Goal: Task Accomplishment & Management: Use online tool/utility

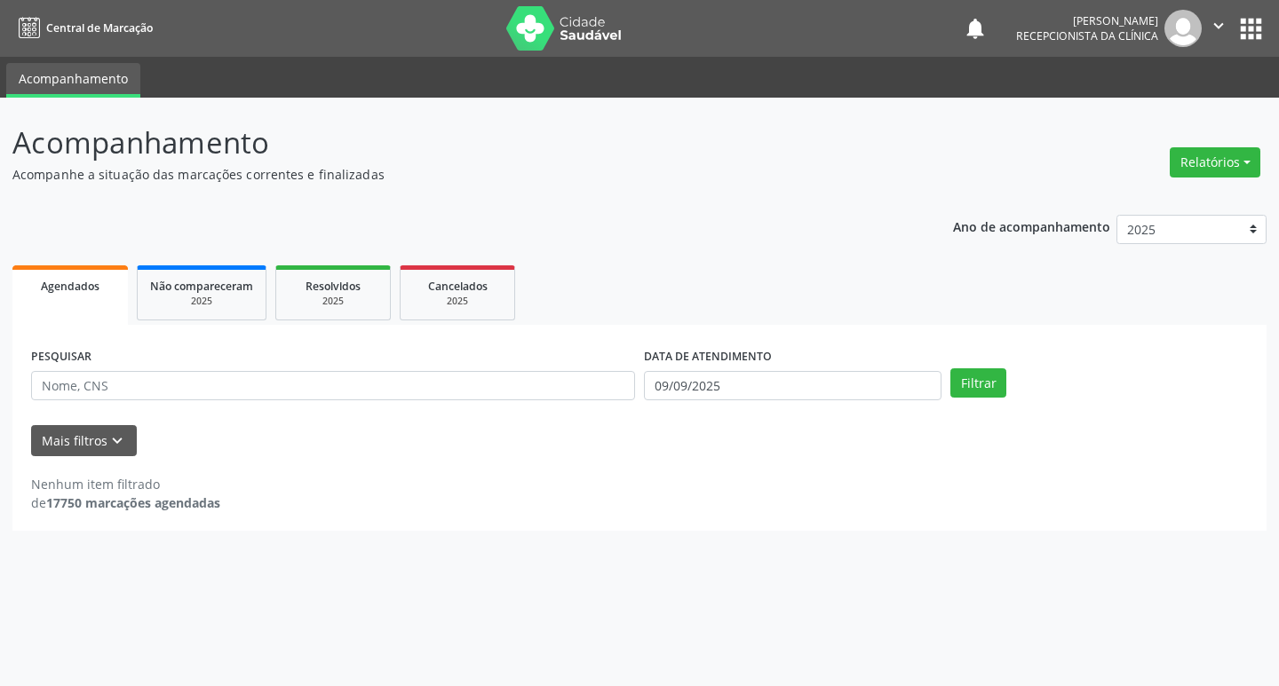
drag, startPoint x: 133, startPoint y: 399, endPoint x: 65, endPoint y: 382, distance: 70.4
click at [65, 382] on input "text" at bounding box center [333, 386] width 604 height 30
type input "marcia"
click at [950, 369] on button "Filtrar" at bounding box center [978, 384] width 56 height 30
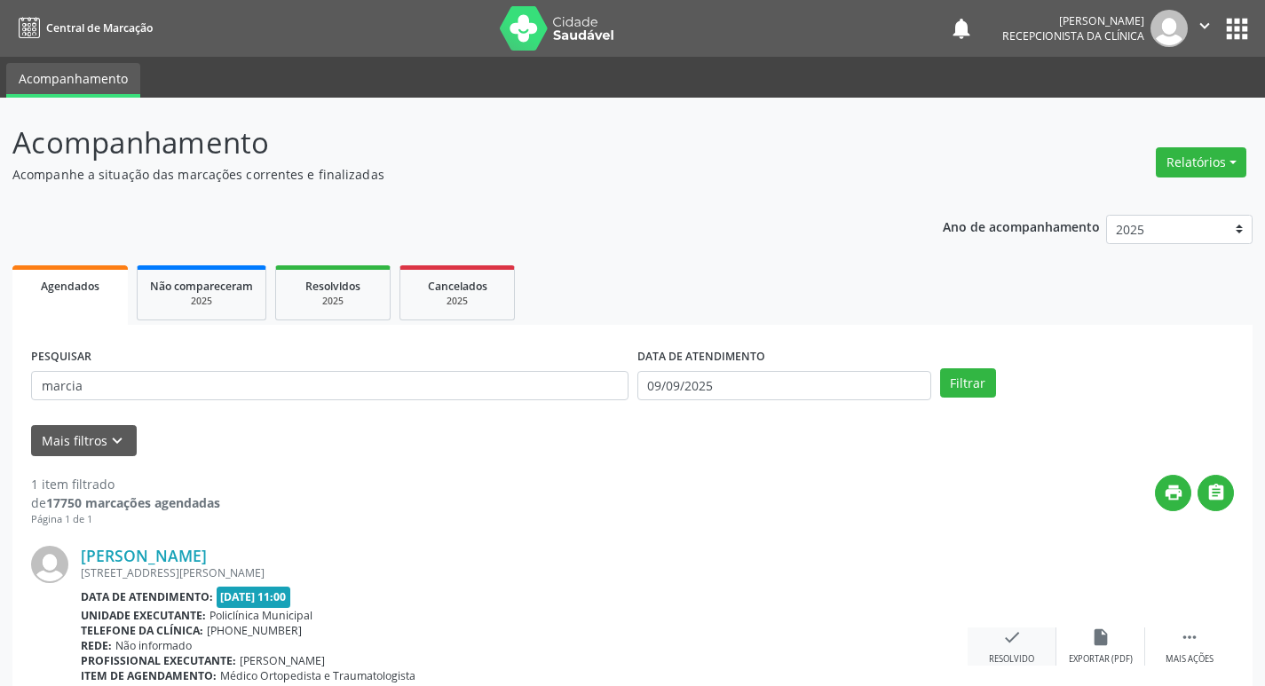
click at [1030, 639] on div "check Resolvido" at bounding box center [1012, 647] width 89 height 38
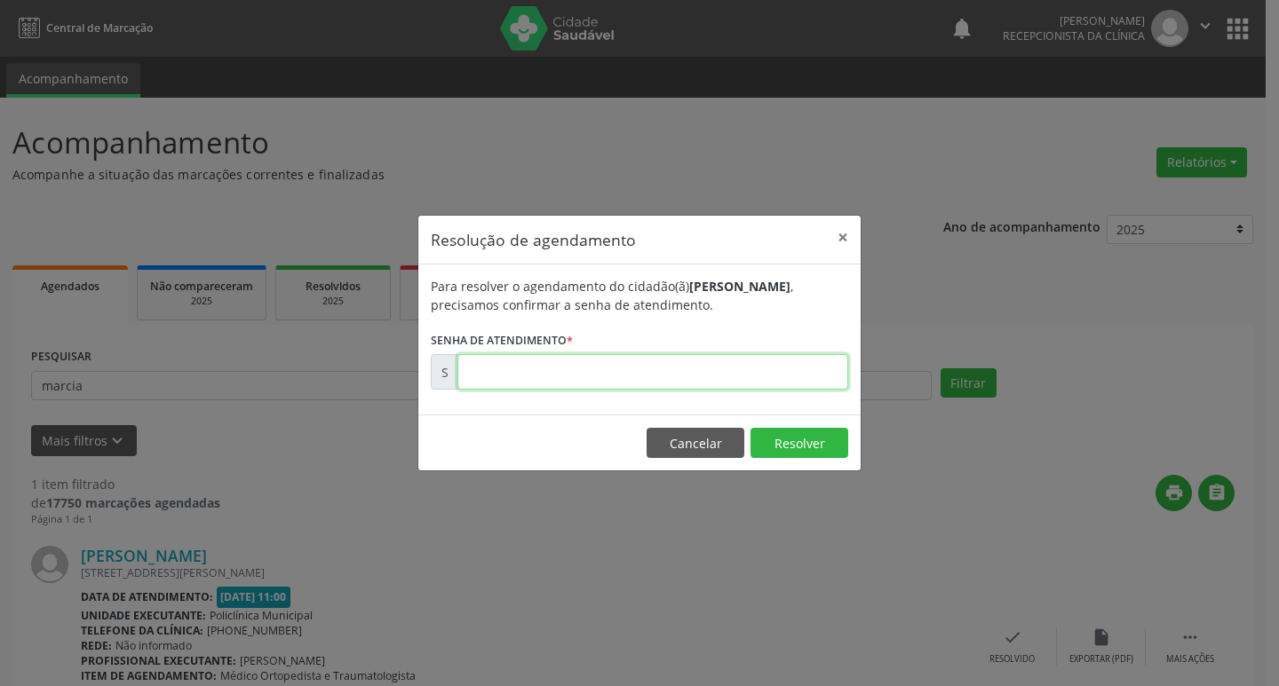
click at [513, 385] on input "text" at bounding box center [652, 372] width 391 height 36
type input "00001758"
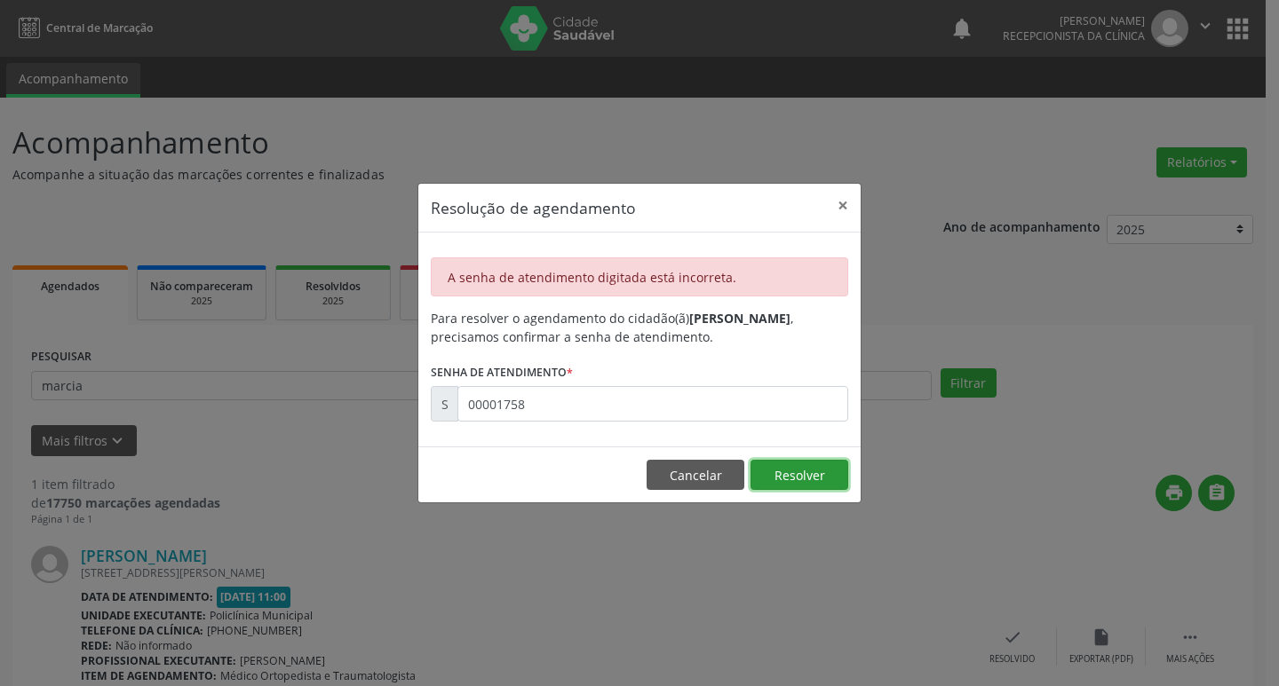
click at [813, 470] on button "Resolver" at bounding box center [799, 475] width 98 height 30
click at [690, 469] on button "Cancelar" at bounding box center [695, 475] width 98 height 30
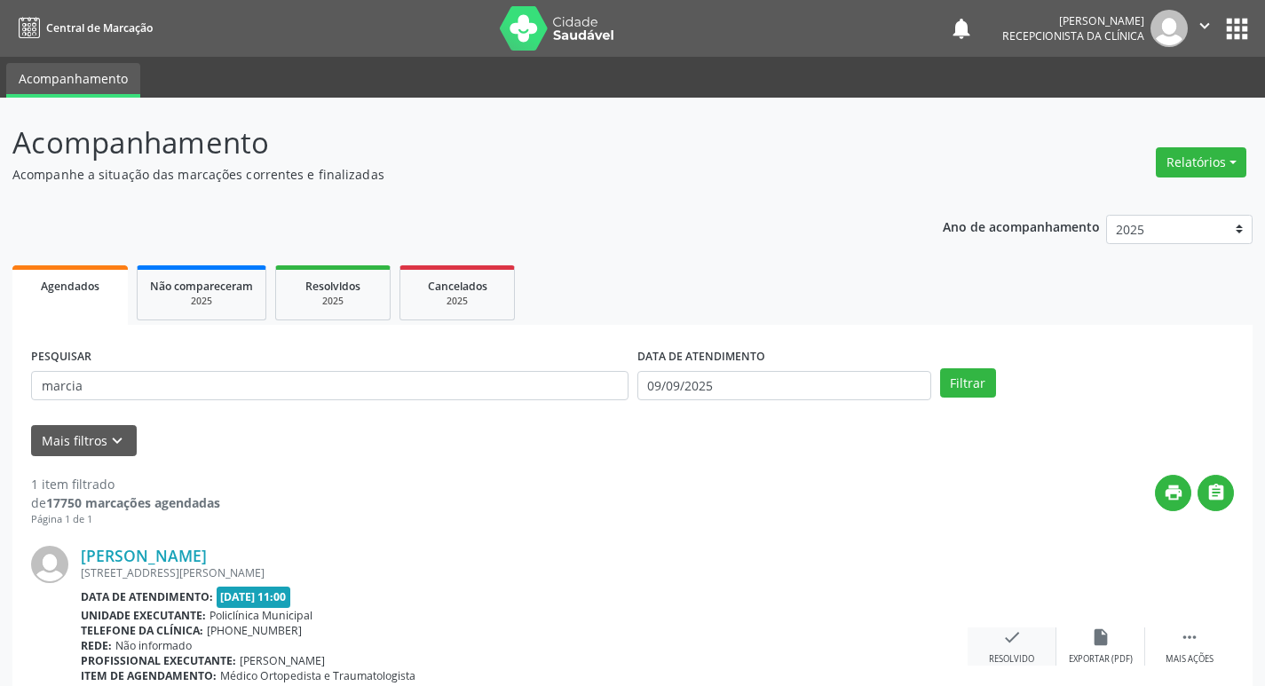
click at [1003, 642] on icon "check" at bounding box center [1013, 638] width 20 height 20
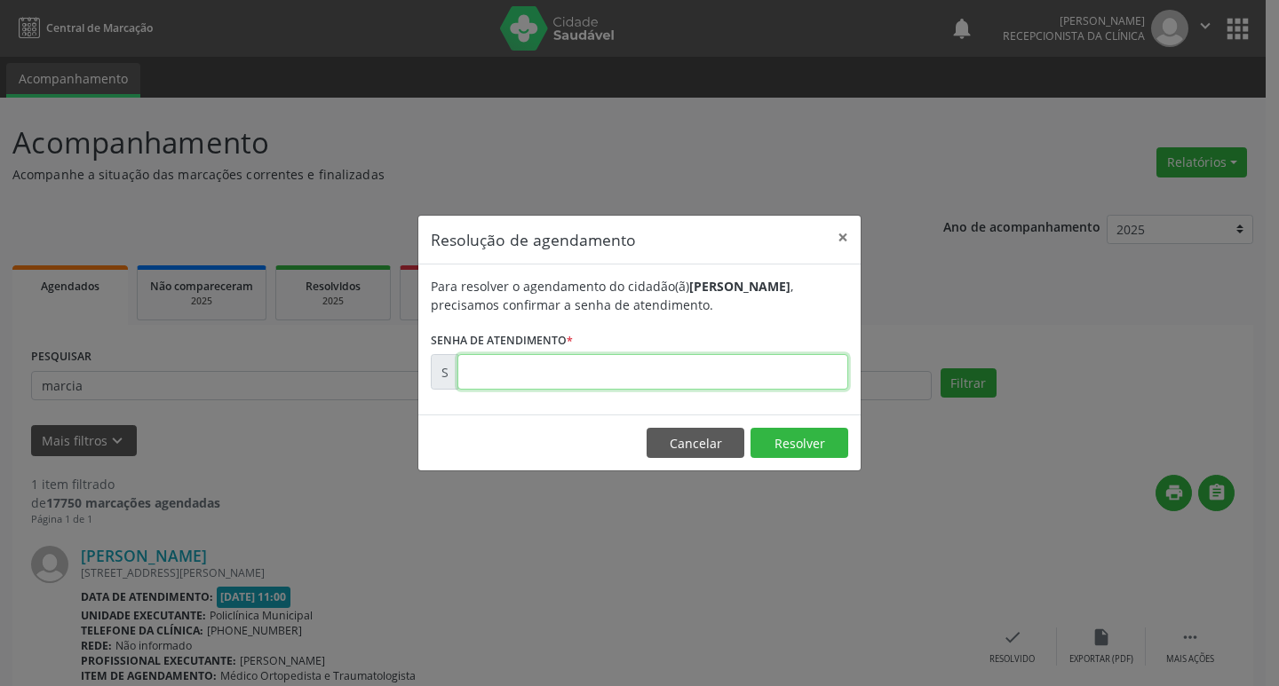
click at [496, 373] on input "text" at bounding box center [652, 372] width 391 height 36
type input "00001758"
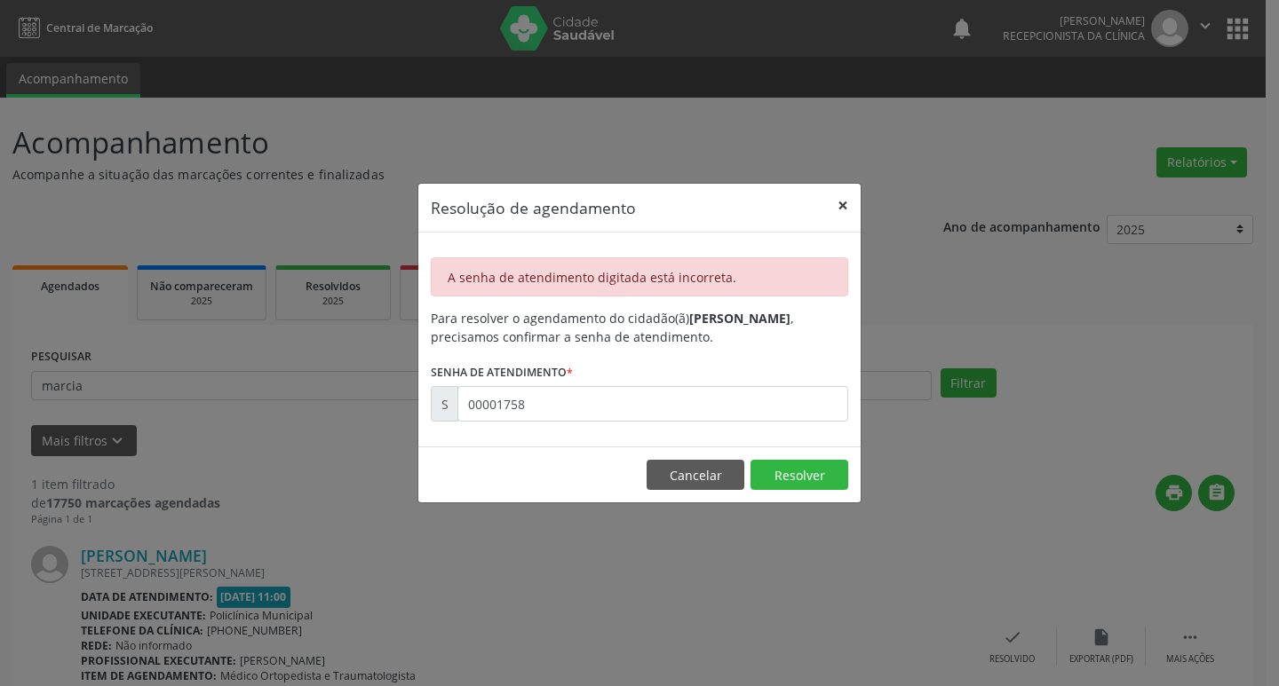
click at [838, 202] on button "×" at bounding box center [843, 206] width 36 height 44
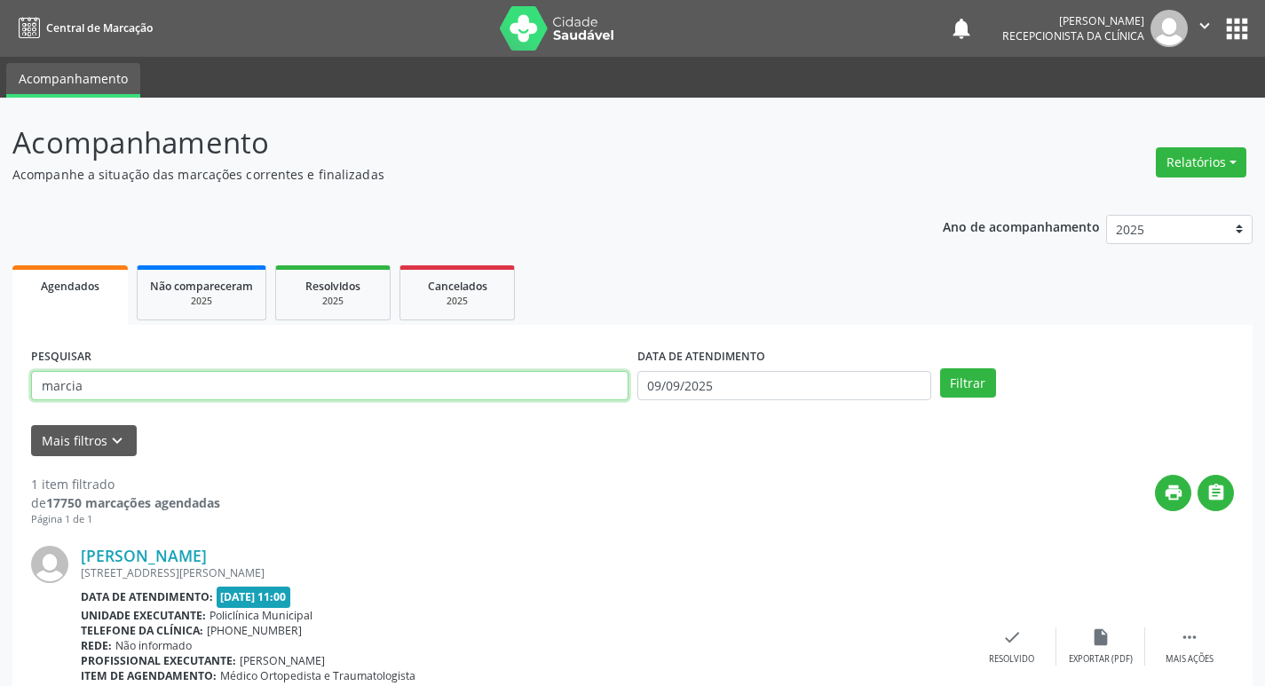
drag, startPoint x: 131, startPoint y: 383, endPoint x: 0, endPoint y: 409, distance: 133.2
click at [0, 400] on div "Acompanhamento Acompanhe a situação das marcações correntes e finalizadas Relat…" at bounding box center [632, 448] width 1265 height 701
drag, startPoint x: 299, startPoint y: 358, endPoint x: 309, endPoint y: 381, distance: 25.1
click at [299, 359] on div "PESQUISAR" at bounding box center [330, 378] width 607 height 69
click at [213, 375] on input "text" at bounding box center [330, 386] width 598 height 30
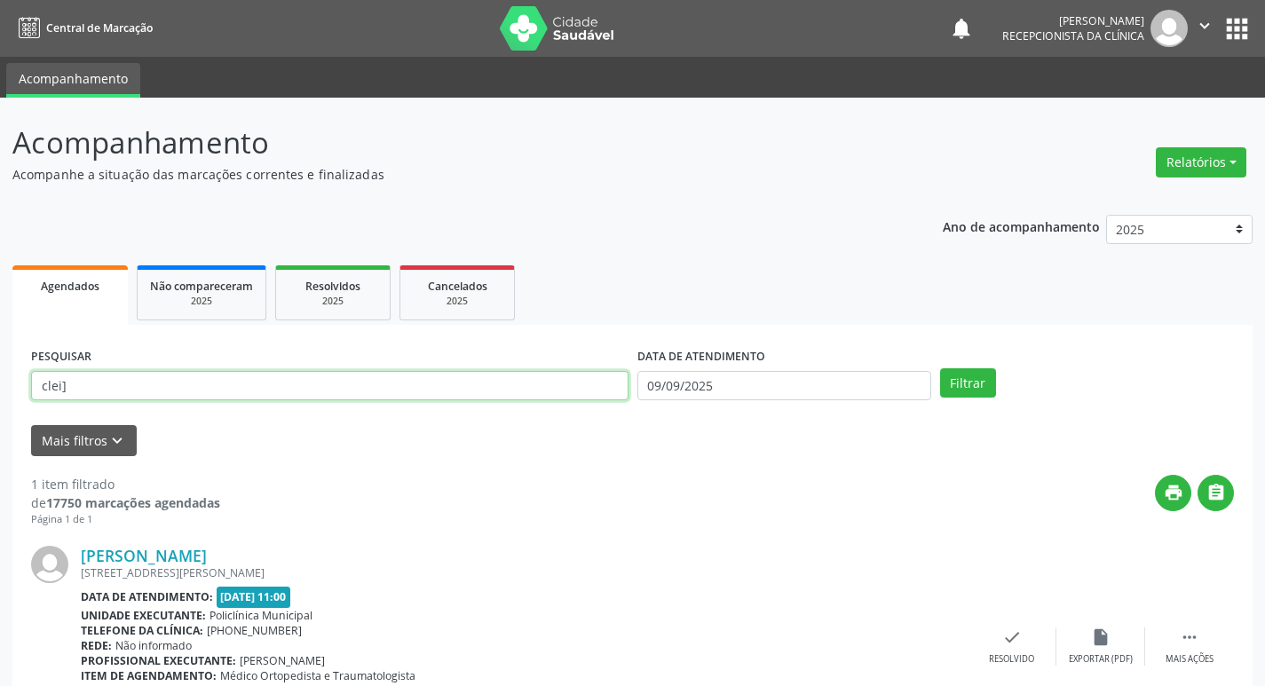
click at [940, 369] on button "Filtrar" at bounding box center [968, 384] width 56 height 30
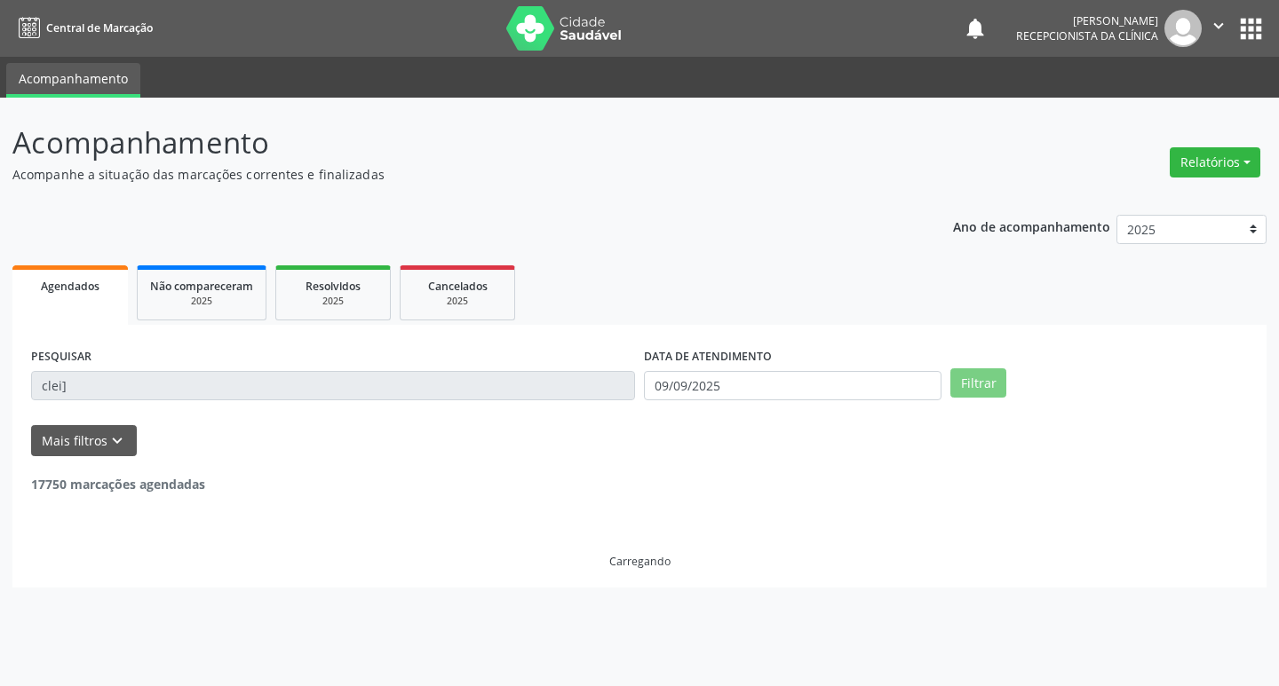
click at [216, 383] on input "clei]" at bounding box center [333, 386] width 604 height 30
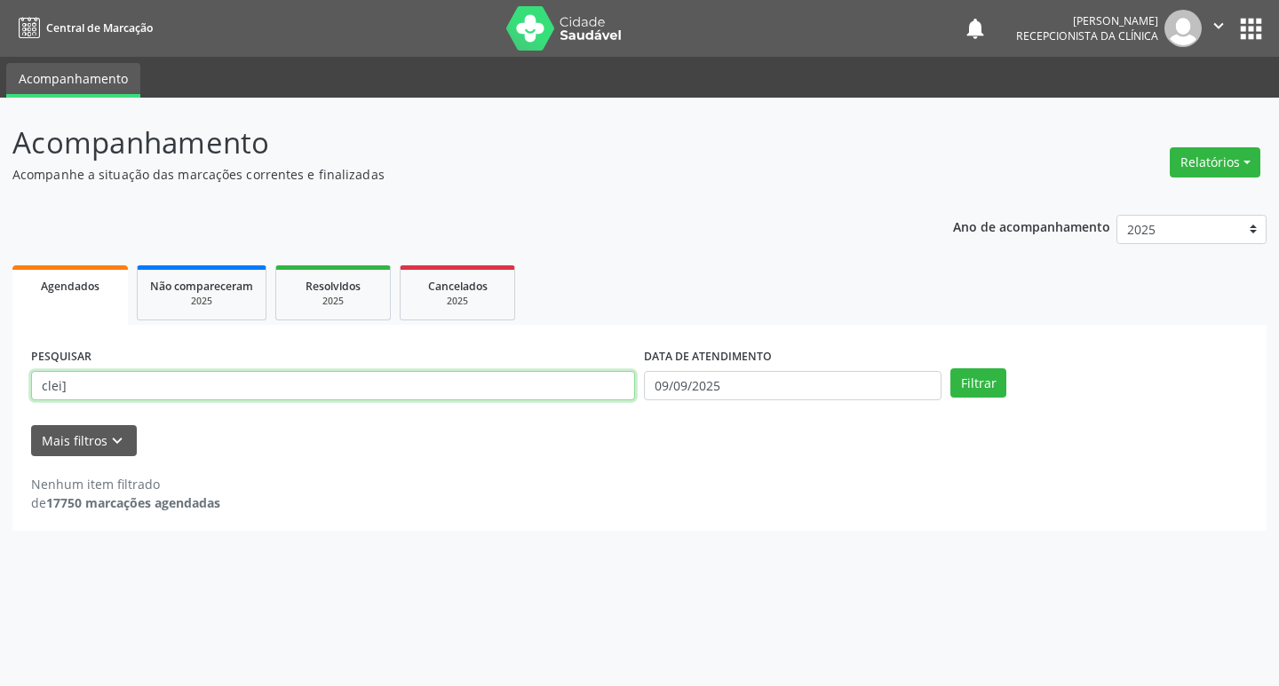
drag, startPoint x: 216, startPoint y: 383, endPoint x: 235, endPoint y: 334, distance: 52.6
click at [234, 337] on div "PESQUISAR clei] DATA DE ATENDIMENTO [DATE] Filtrar UNIDADE DE REFERÊNCIA Seleci…" at bounding box center [639, 428] width 1254 height 206
type input "clei"
click at [950, 369] on button "Filtrar" at bounding box center [978, 384] width 56 height 30
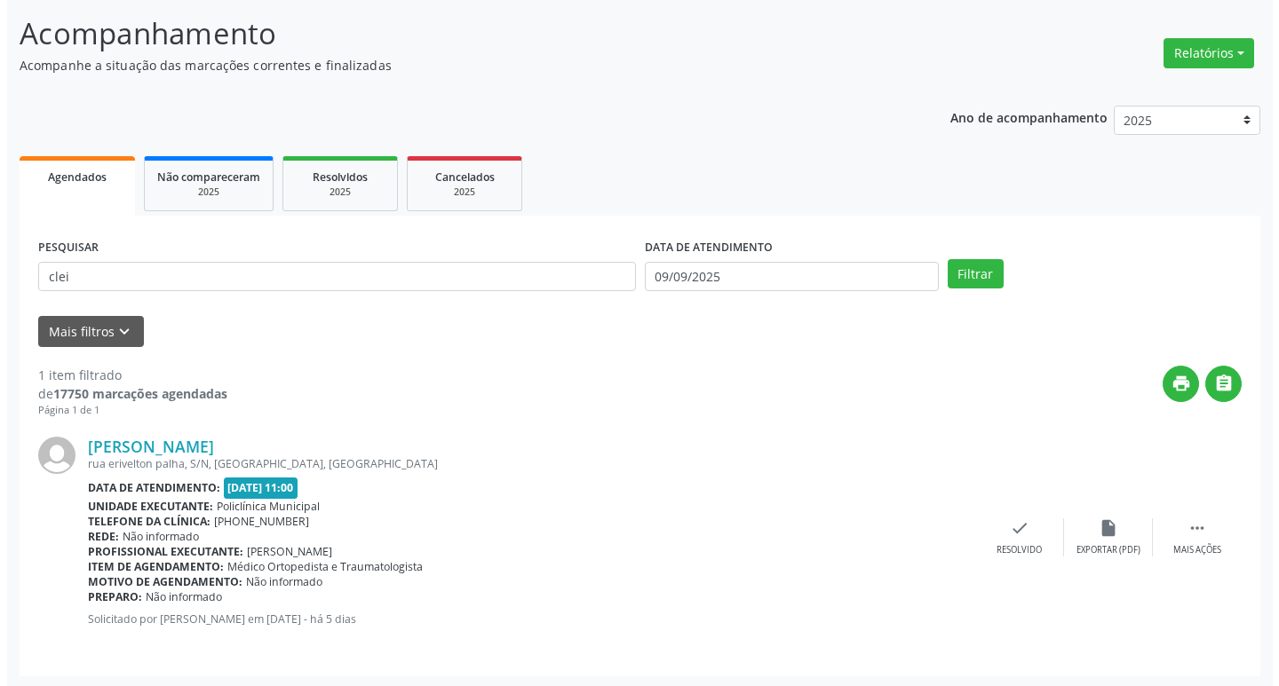
scroll to position [112, 0]
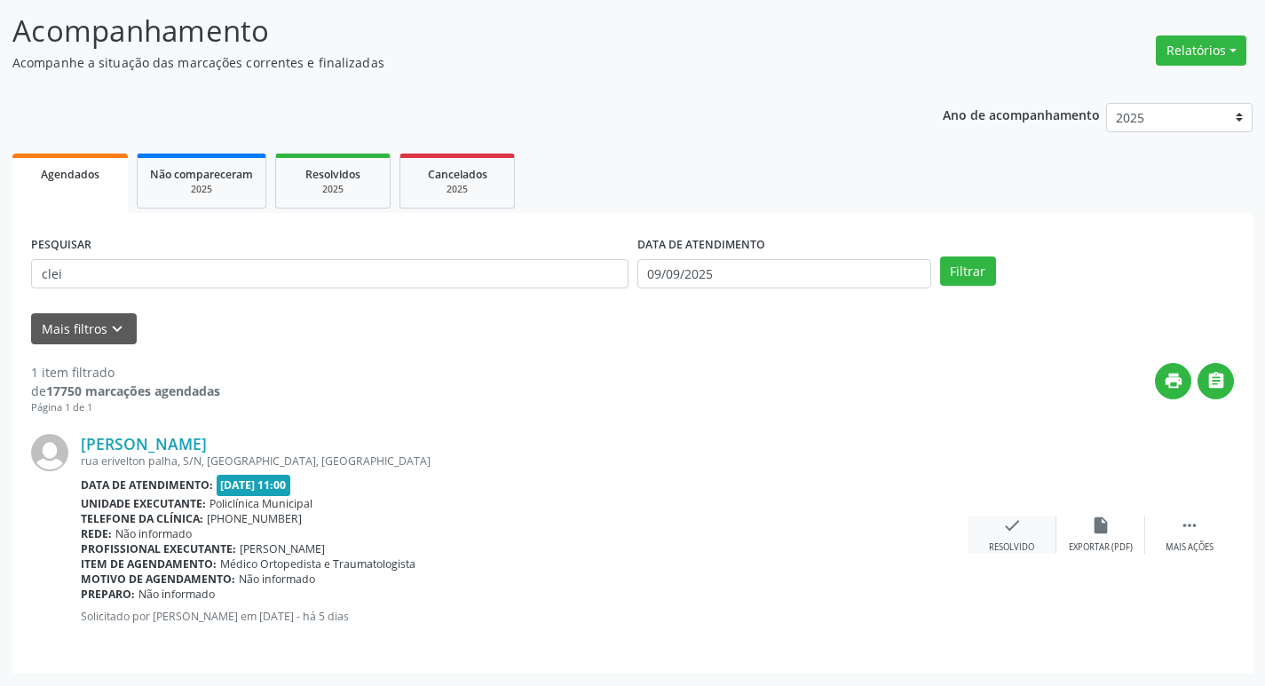
click at [1027, 527] on div "check Resolvido" at bounding box center [1012, 535] width 89 height 38
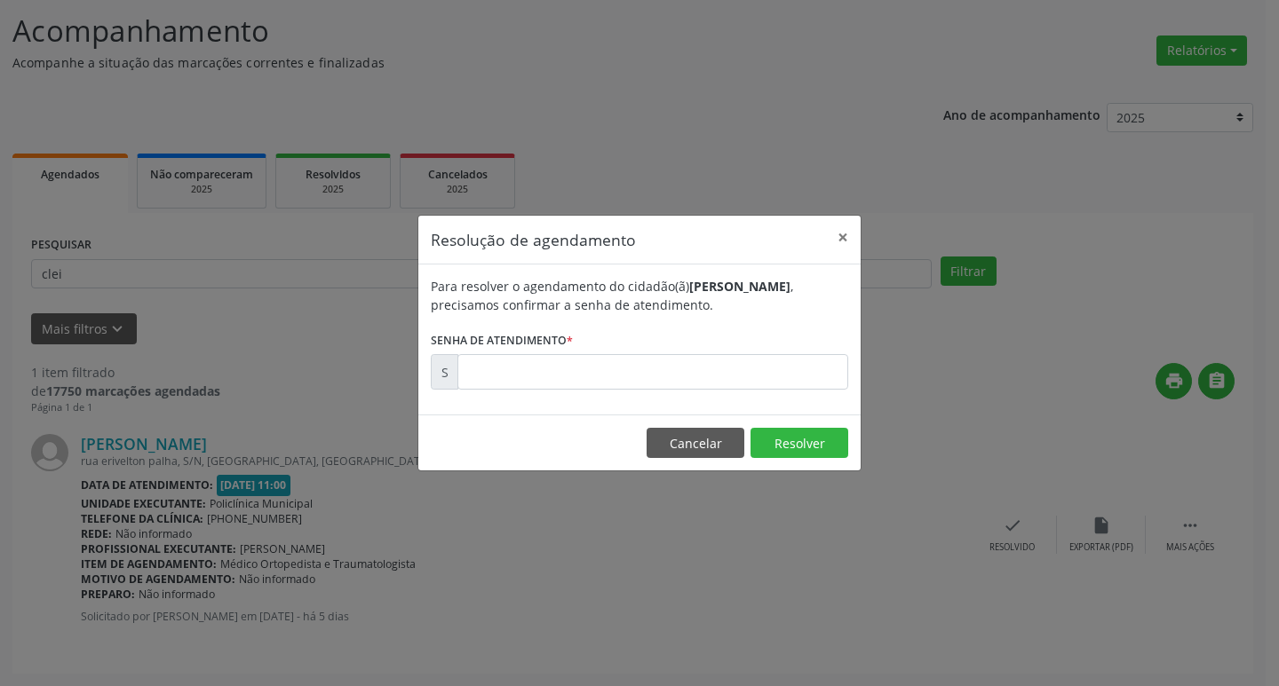
drag, startPoint x: 605, startPoint y: 415, endPoint x: 548, endPoint y: 383, distance: 65.2
click at [591, 408] on div "Para resolver o agendamento do cidadão(ã) [PERSON_NAME] , precisamos confirmar …" at bounding box center [639, 340] width 442 height 150
click at [533, 369] on input "text" at bounding box center [652, 372] width 391 height 36
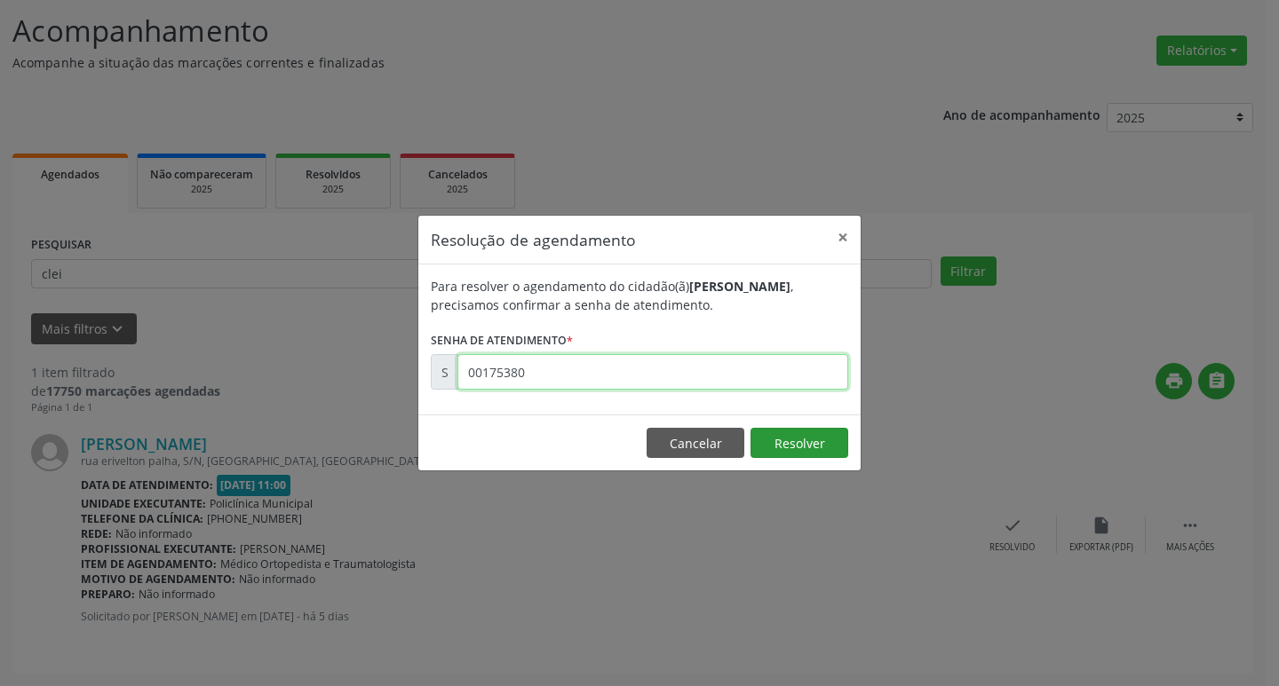
type input "00175380"
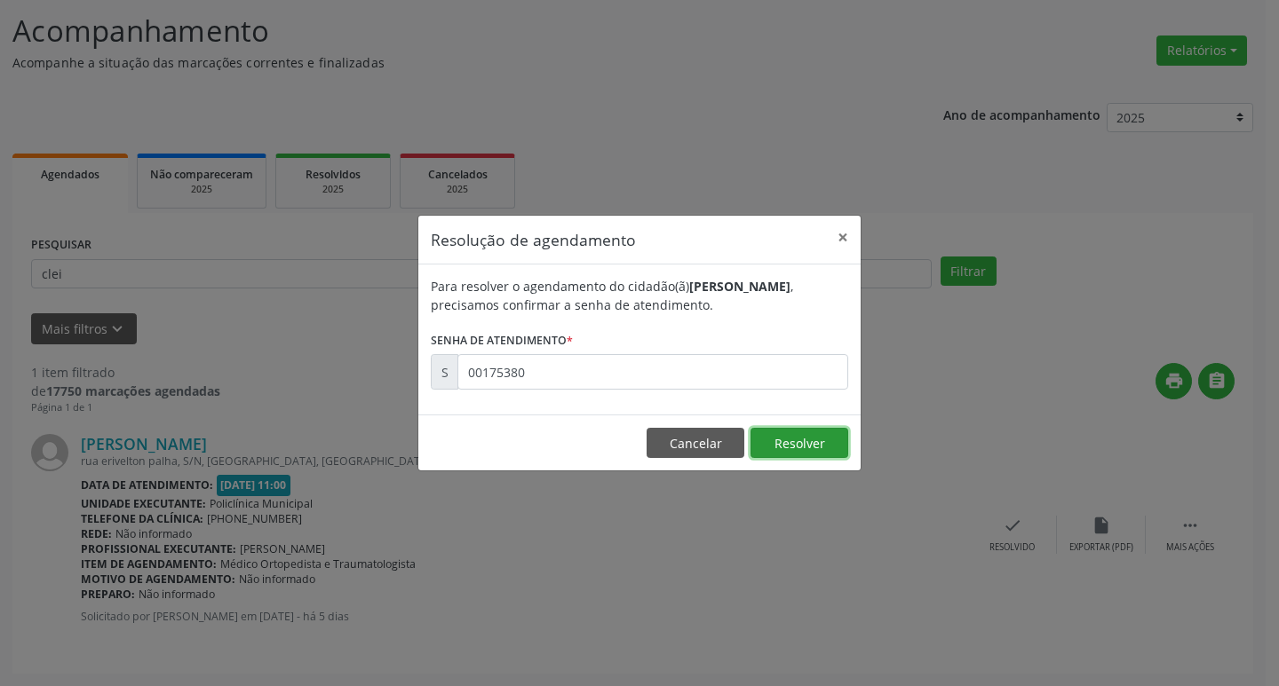
click at [767, 435] on button "Resolver" at bounding box center [799, 443] width 98 height 30
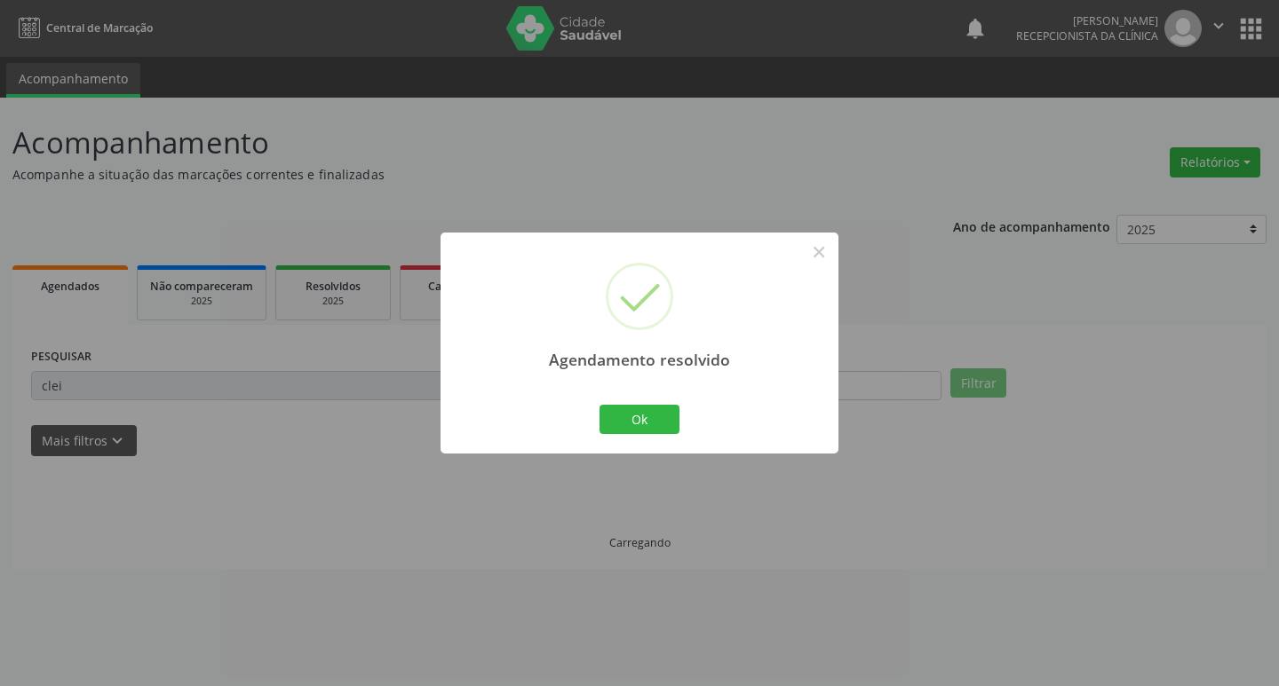
scroll to position [0, 0]
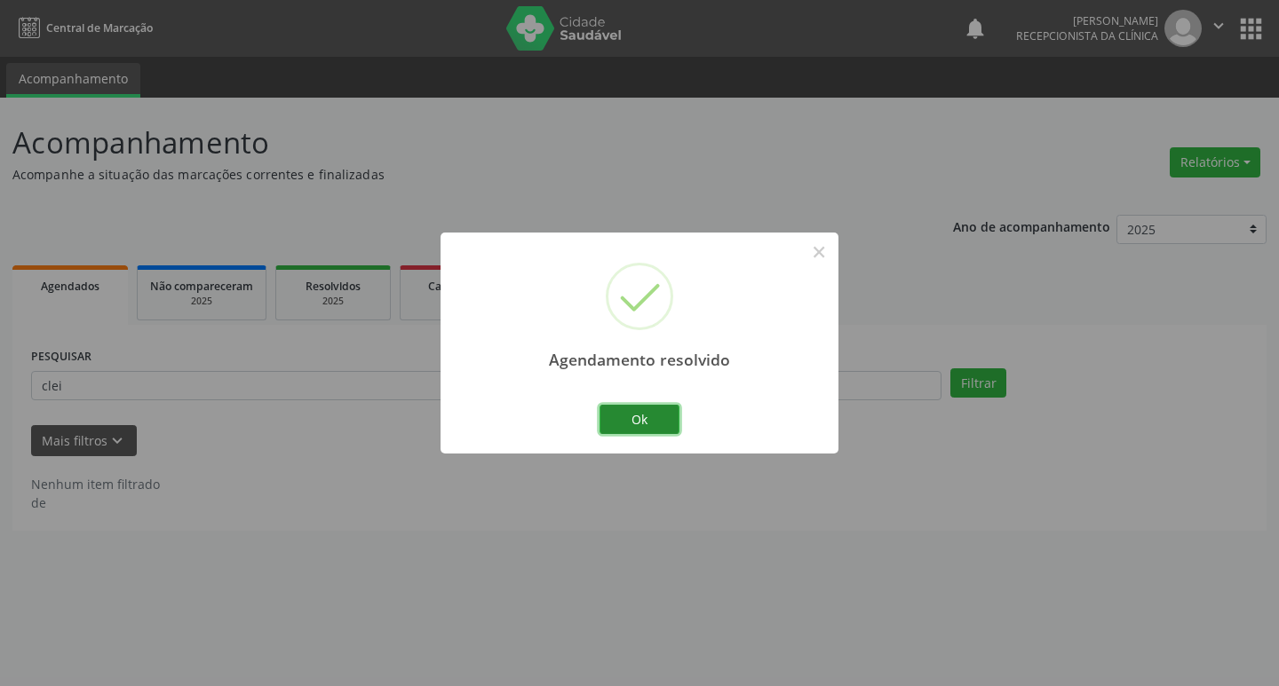
click at [622, 407] on button "Ok" at bounding box center [639, 420] width 80 height 30
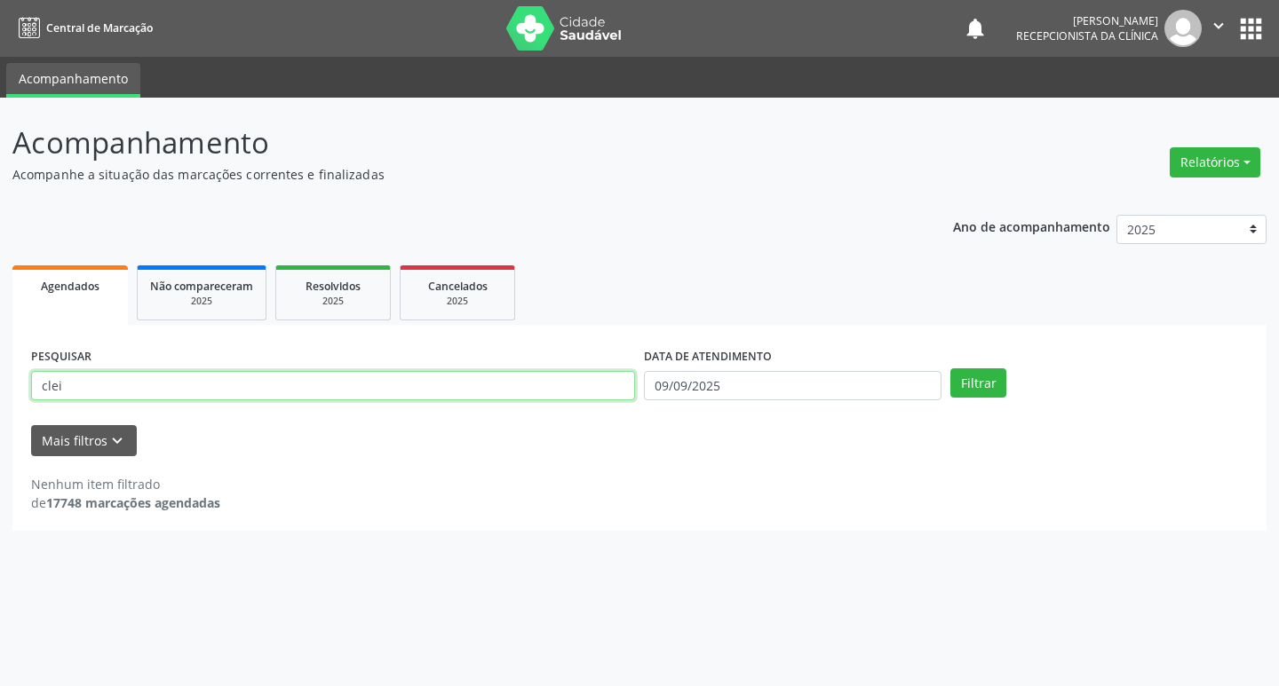
click at [59, 388] on input "clei" at bounding box center [333, 386] width 604 height 30
type input "[PERSON_NAME]"
click at [950, 369] on button "Filtrar" at bounding box center [978, 384] width 56 height 30
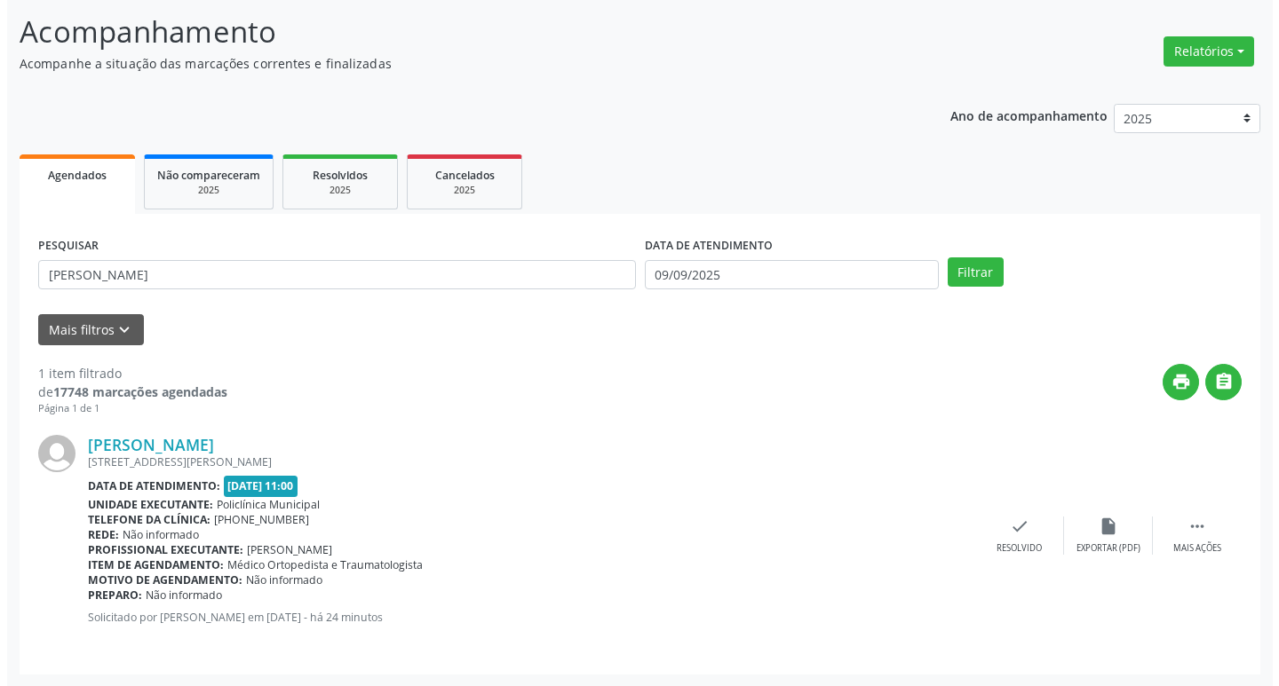
scroll to position [112, 0]
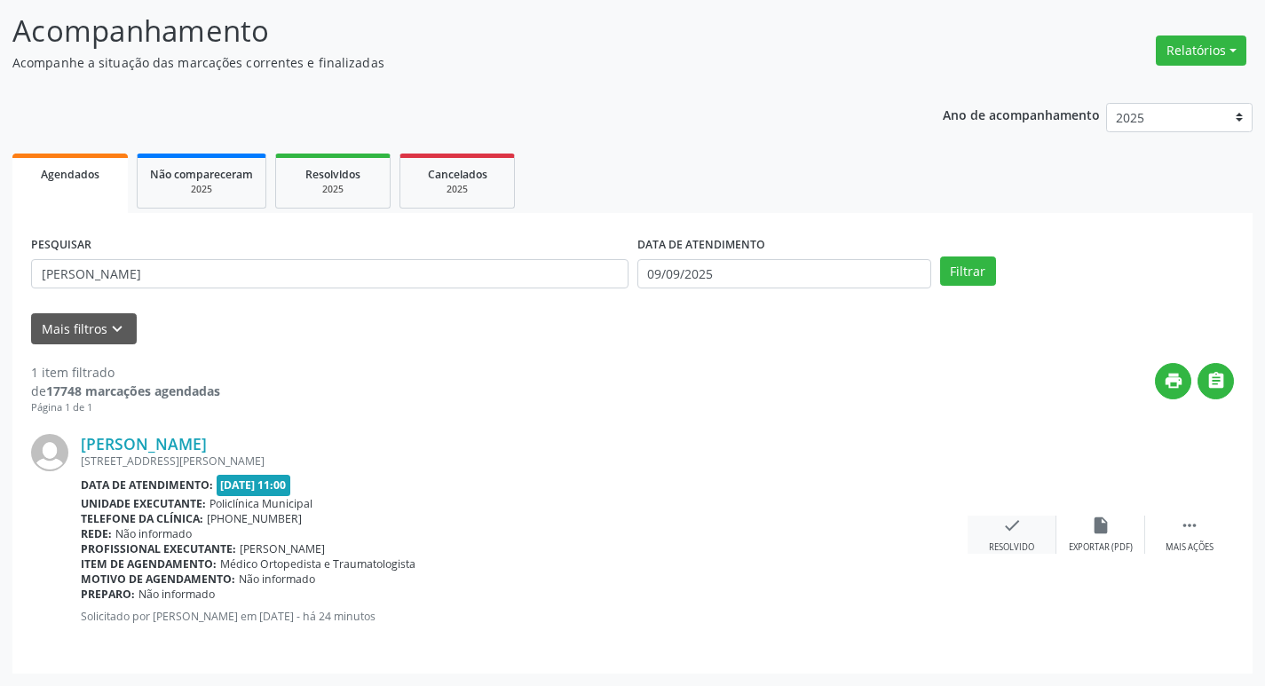
click at [995, 535] on div "check Resolvido" at bounding box center [1012, 535] width 89 height 38
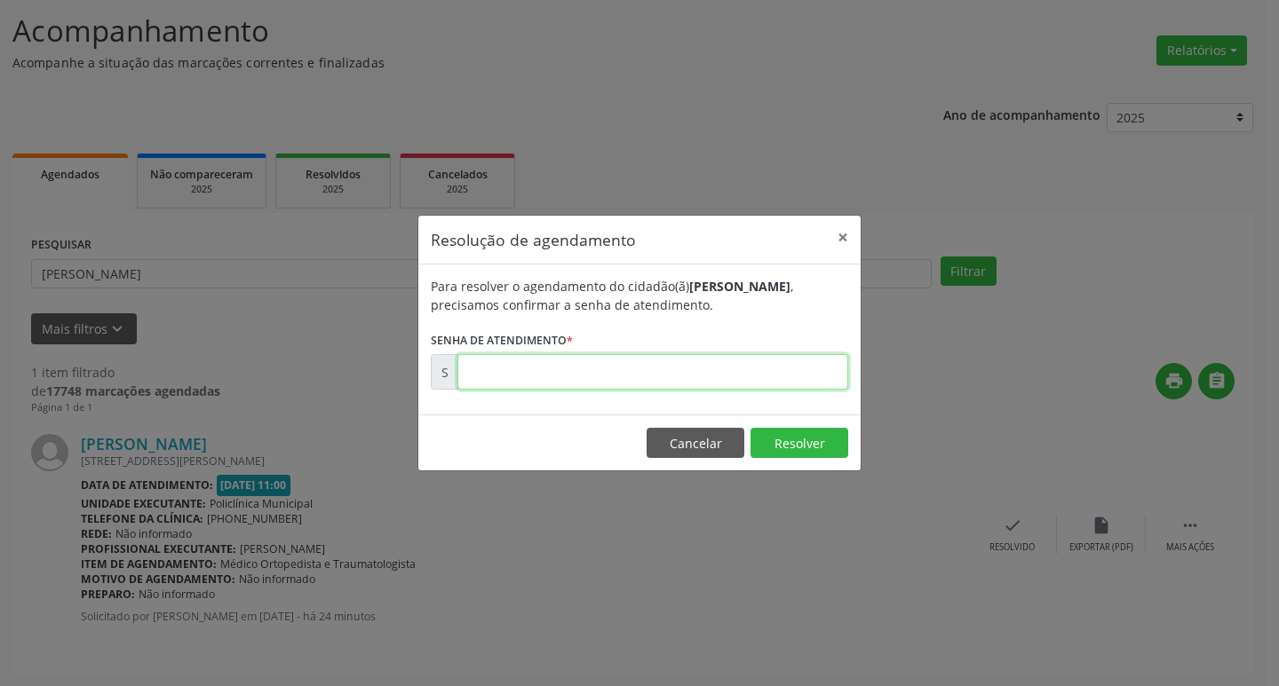
click at [601, 370] on input "text" at bounding box center [652, 372] width 391 height 36
type input "00175960"
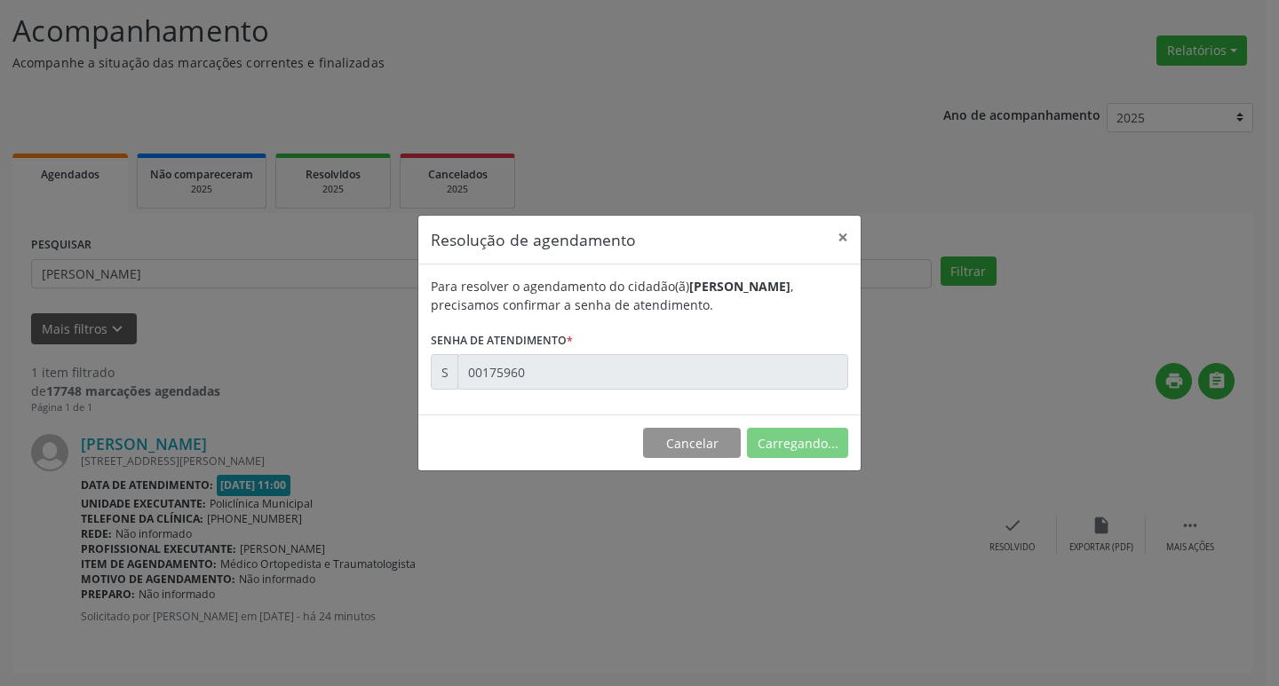
scroll to position [0, 0]
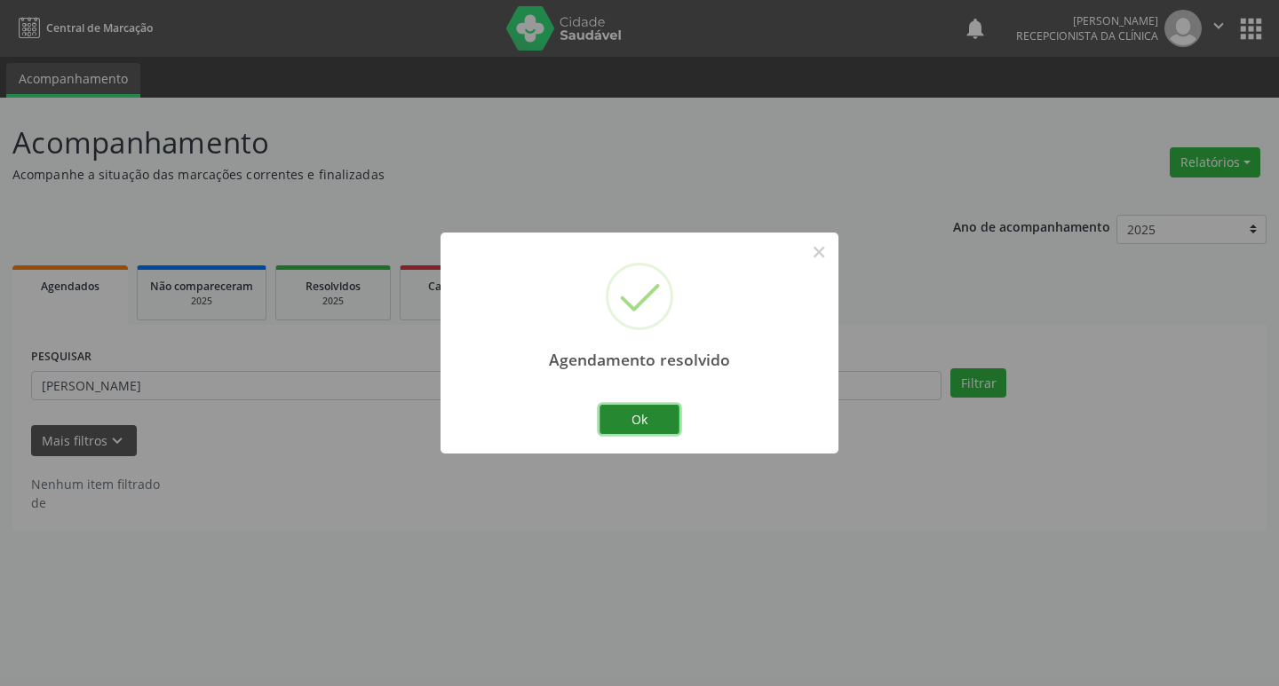
click at [628, 432] on button "Ok" at bounding box center [639, 420] width 80 height 30
